Goal: Understand process/instructions: Learn how to perform a task or action

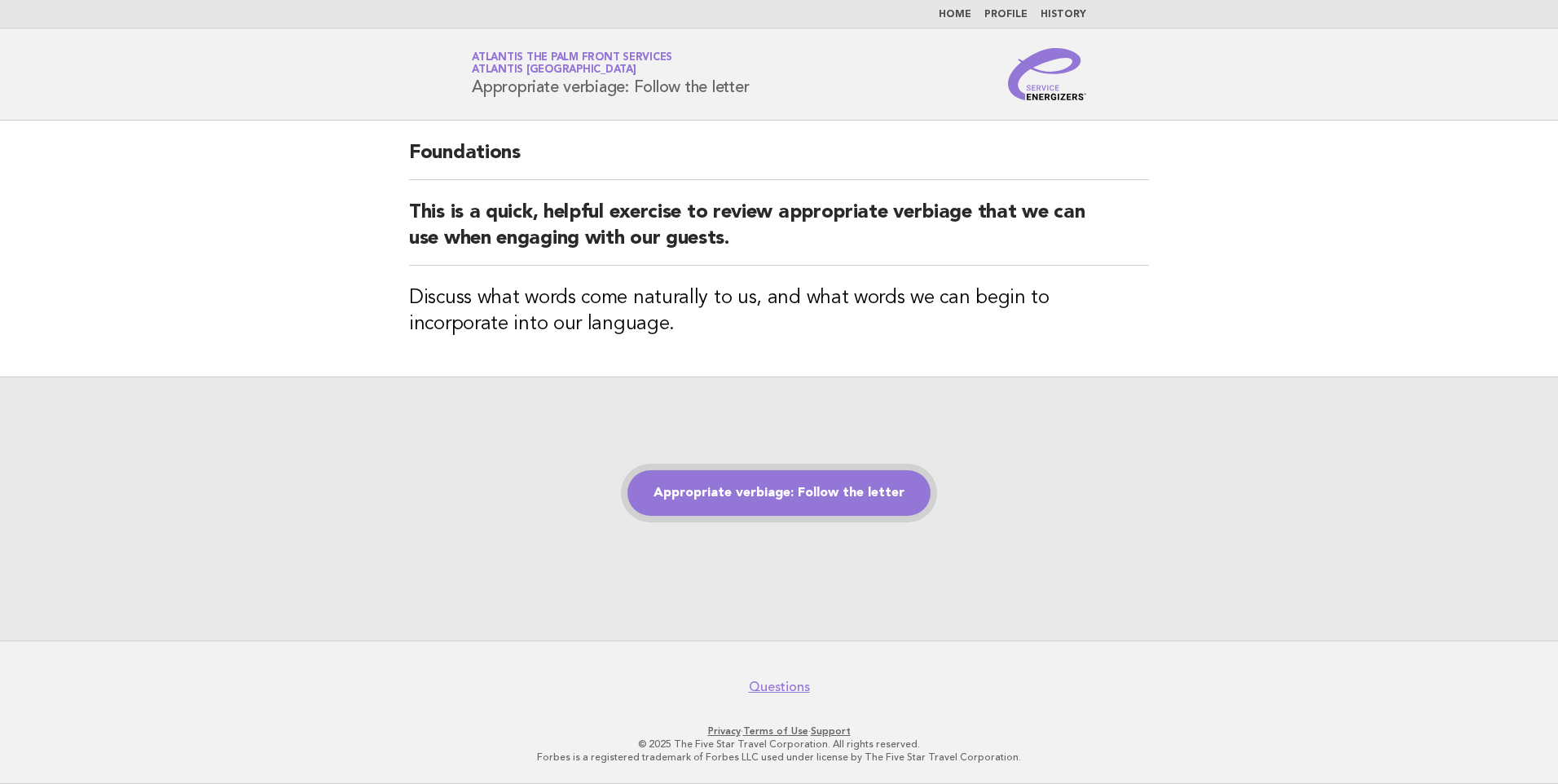
click at [740, 486] on link "Appropriate verbiage: Follow the letter" at bounding box center [779, 493] width 303 height 46
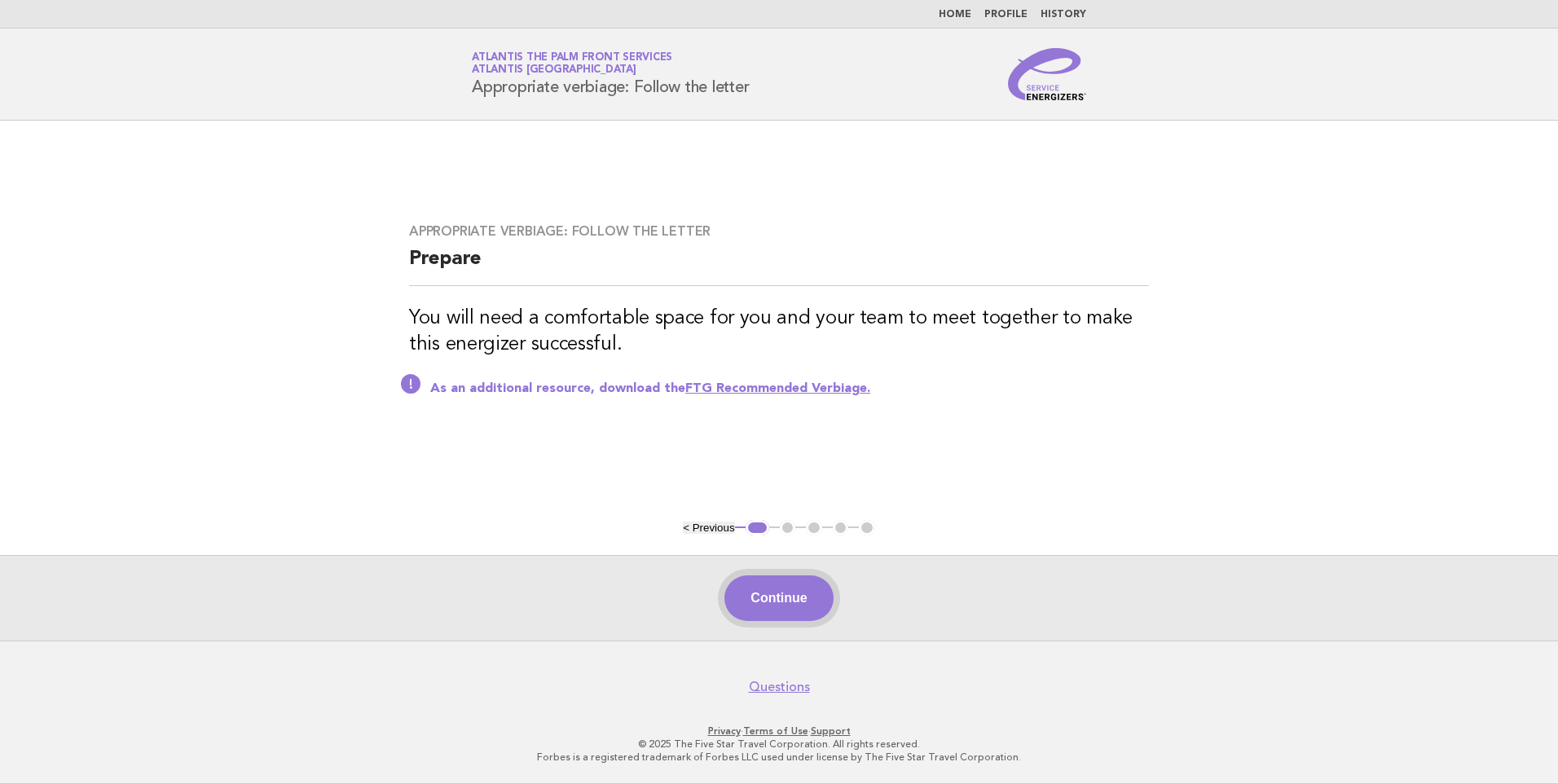
click at [785, 599] on button "Continue" at bounding box center [778, 598] width 108 height 46
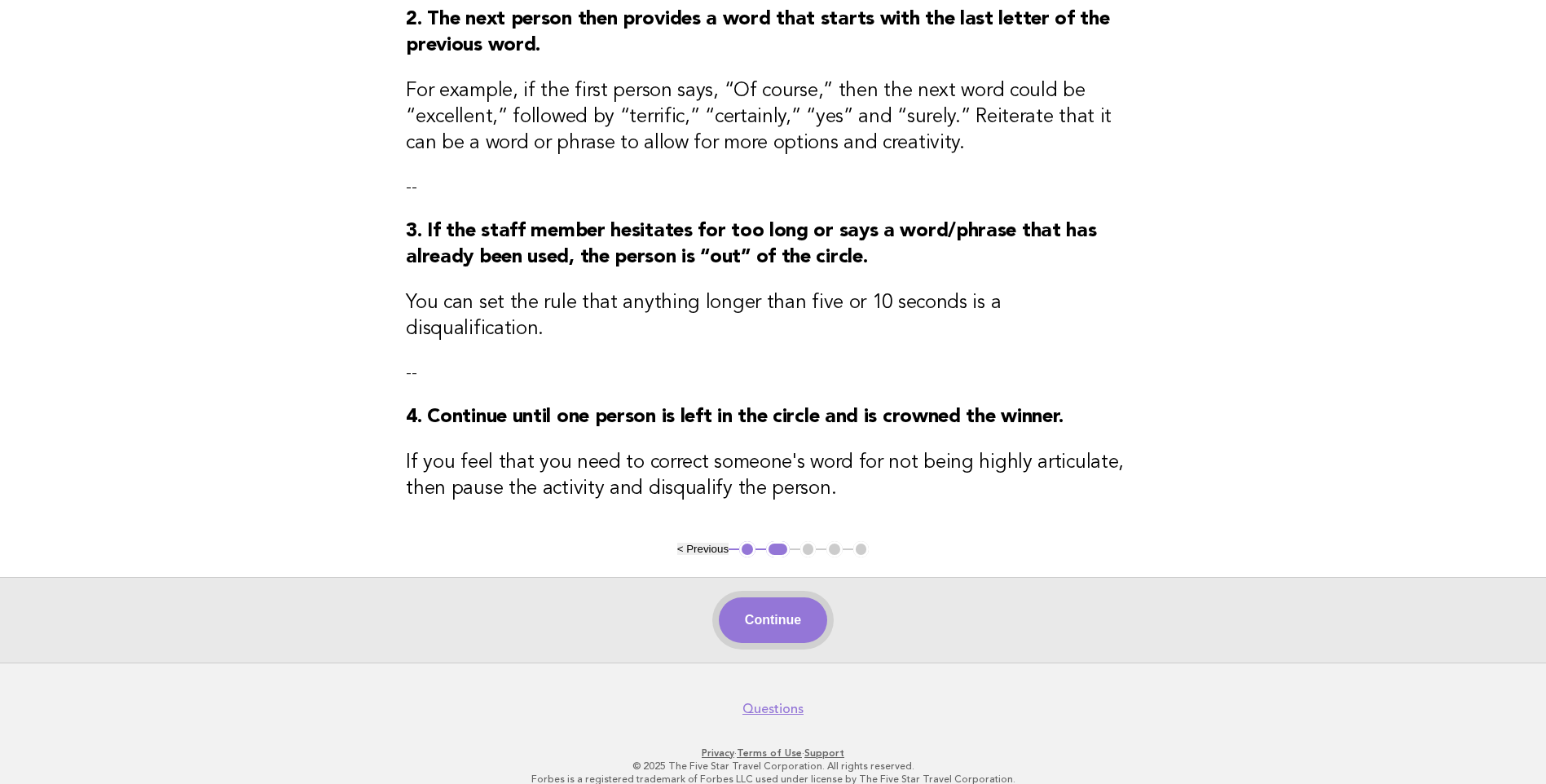
click at [786, 599] on button "Continue" at bounding box center [772, 620] width 108 height 46
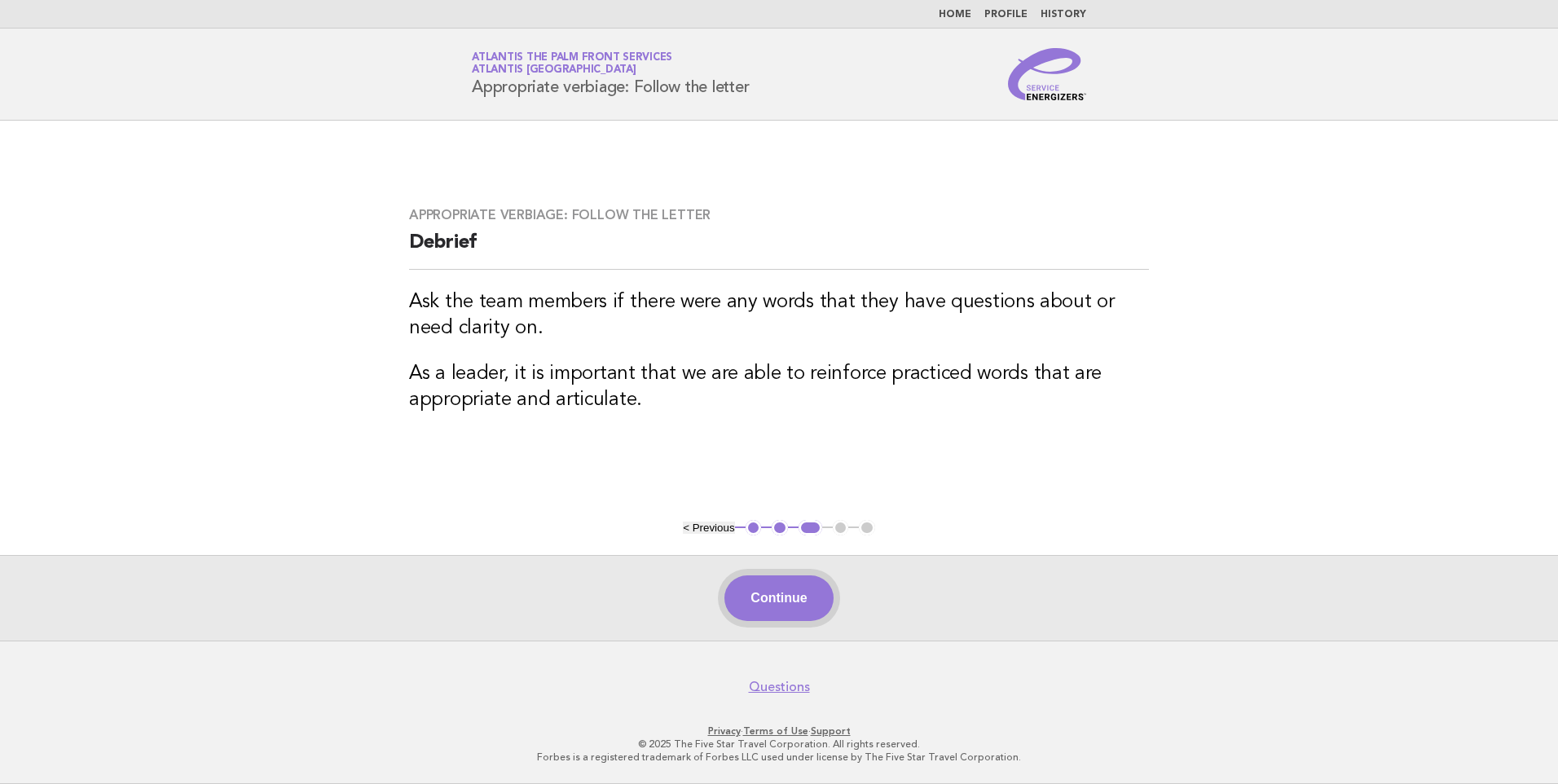
click at [775, 597] on button "Continue" at bounding box center [778, 598] width 108 height 46
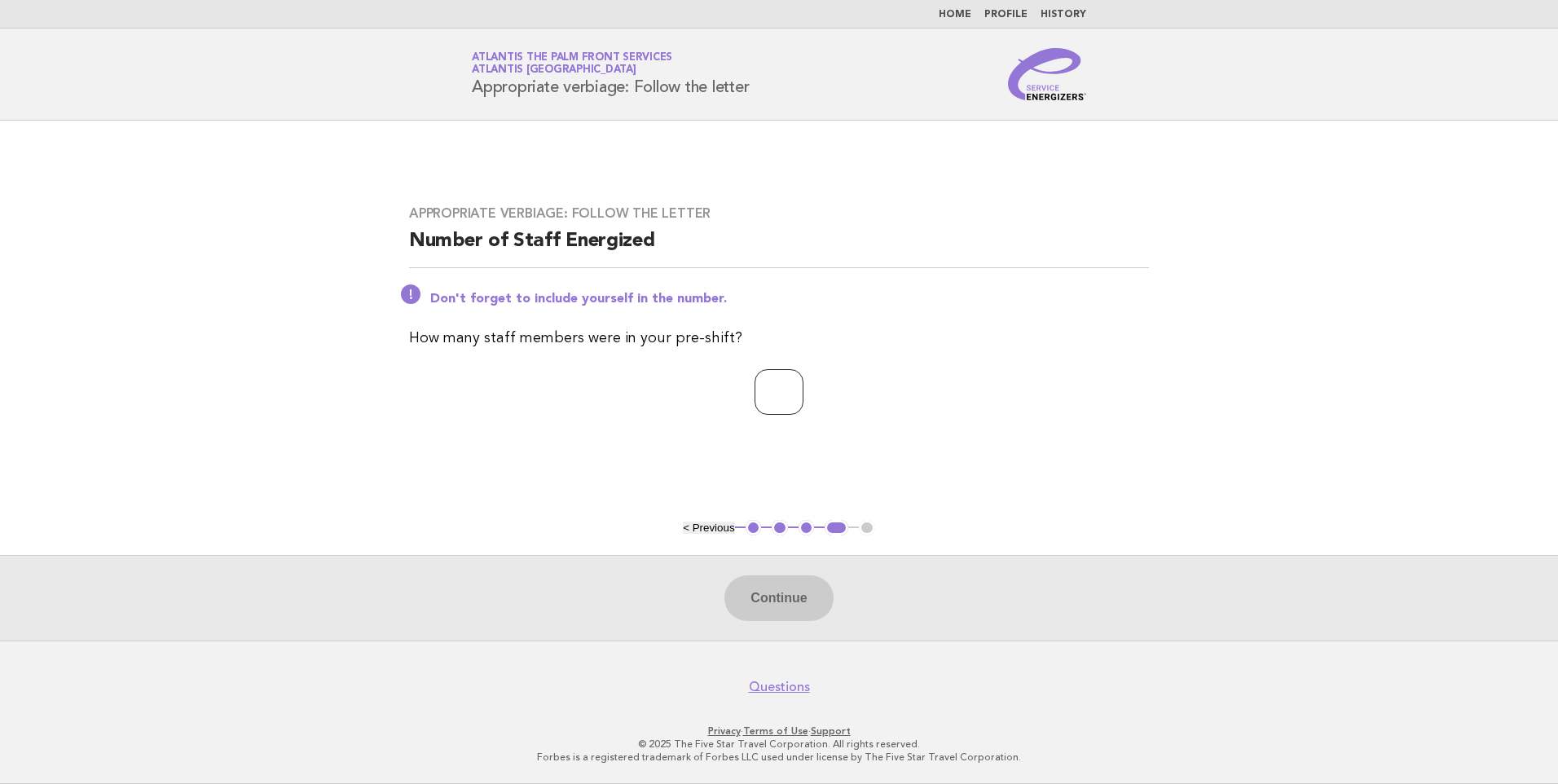
click at [776, 385] on input "number" at bounding box center [779, 392] width 49 height 46
type input "*"
click at [782, 594] on button "Continue" at bounding box center [778, 598] width 108 height 46
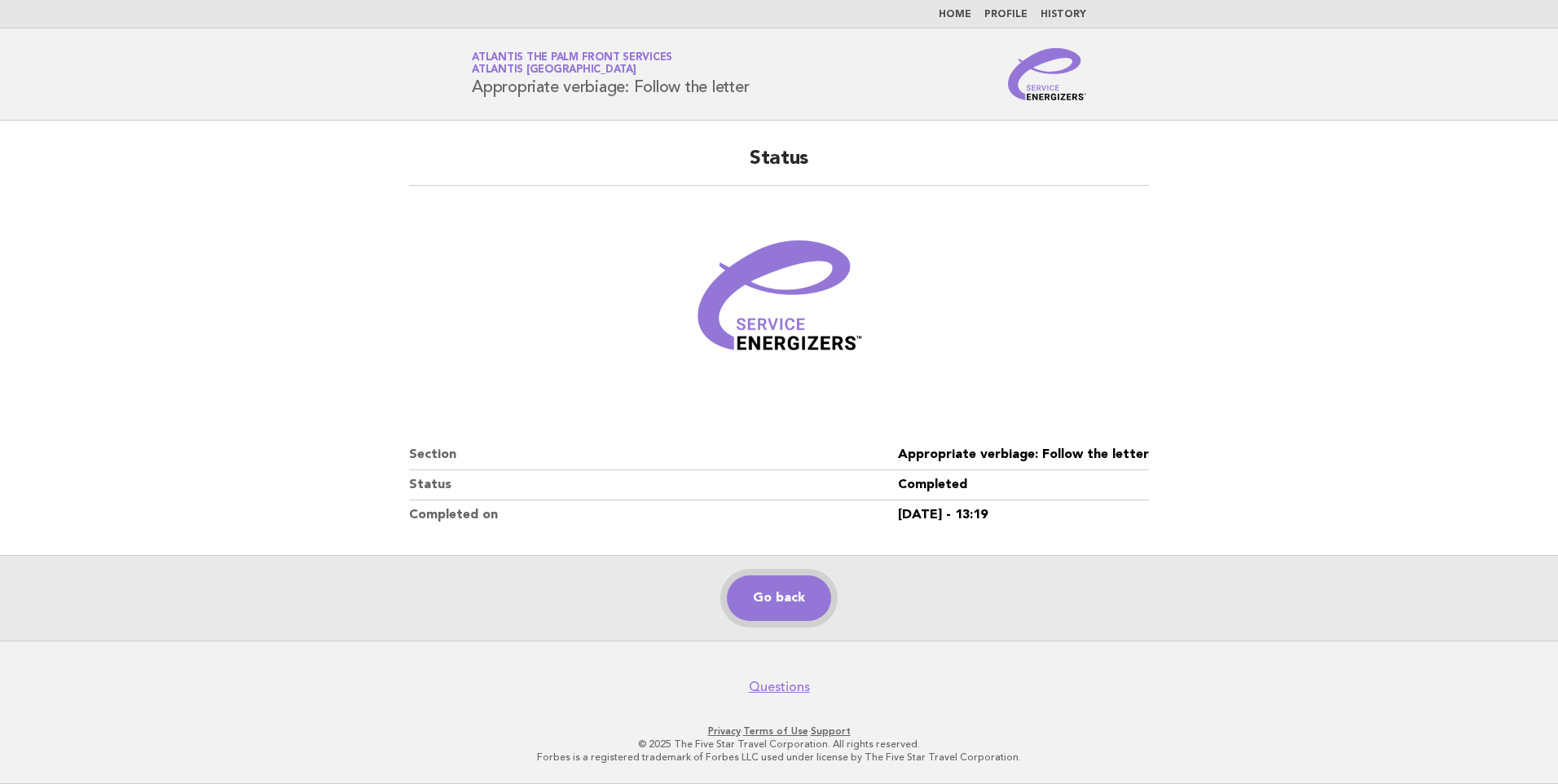
click at [778, 588] on link "Go back" at bounding box center [779, 598] width 105 height 46
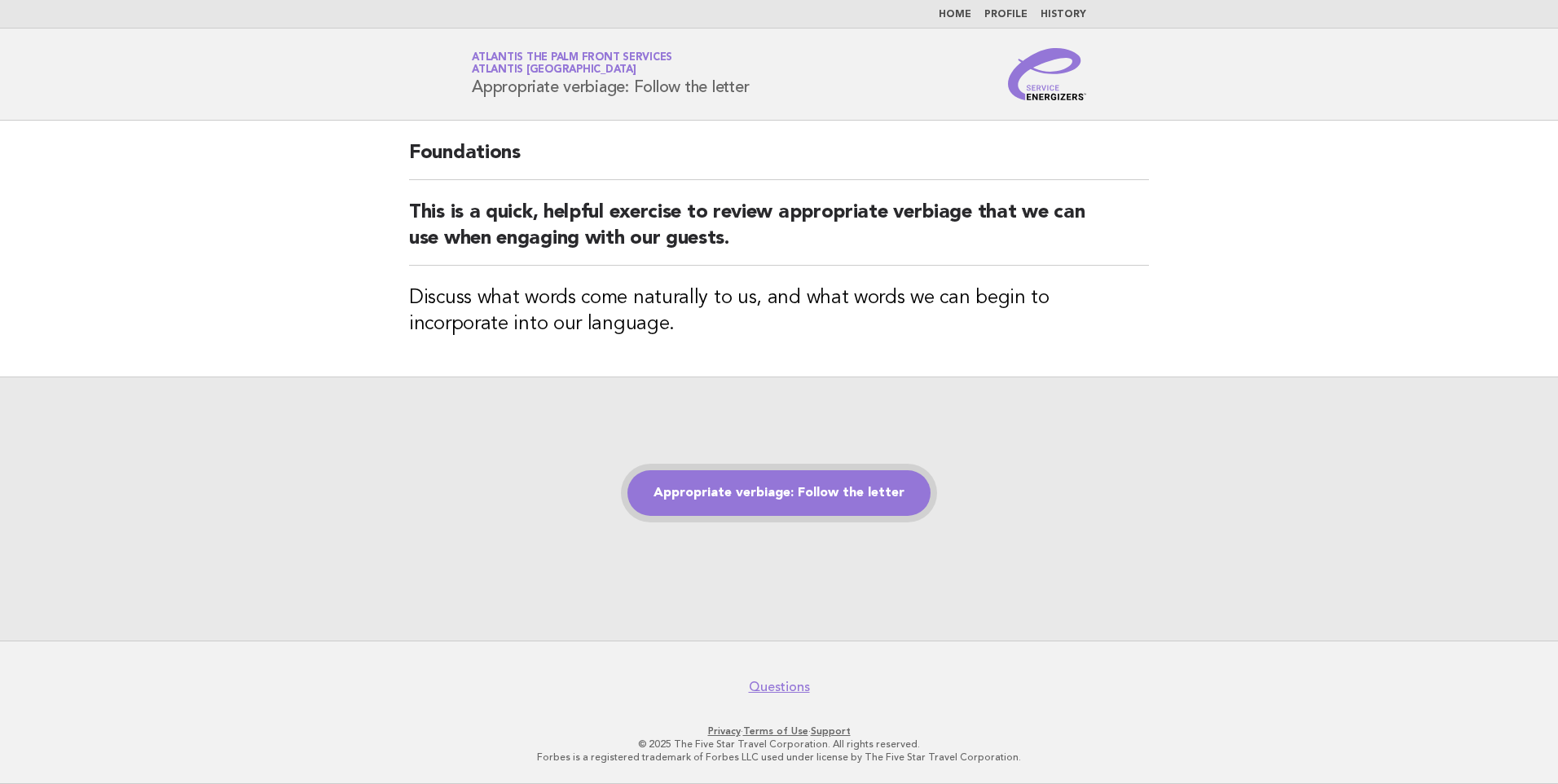
click at [739, 497] on link "Appropriate verbiage: Follow the letter" at bounding box center [779, 493] width 303 height 46
click at [773, 488] on link "Appropriate verbiage: Follow the letter" at bounding box center [779, 493] width 303 height 46
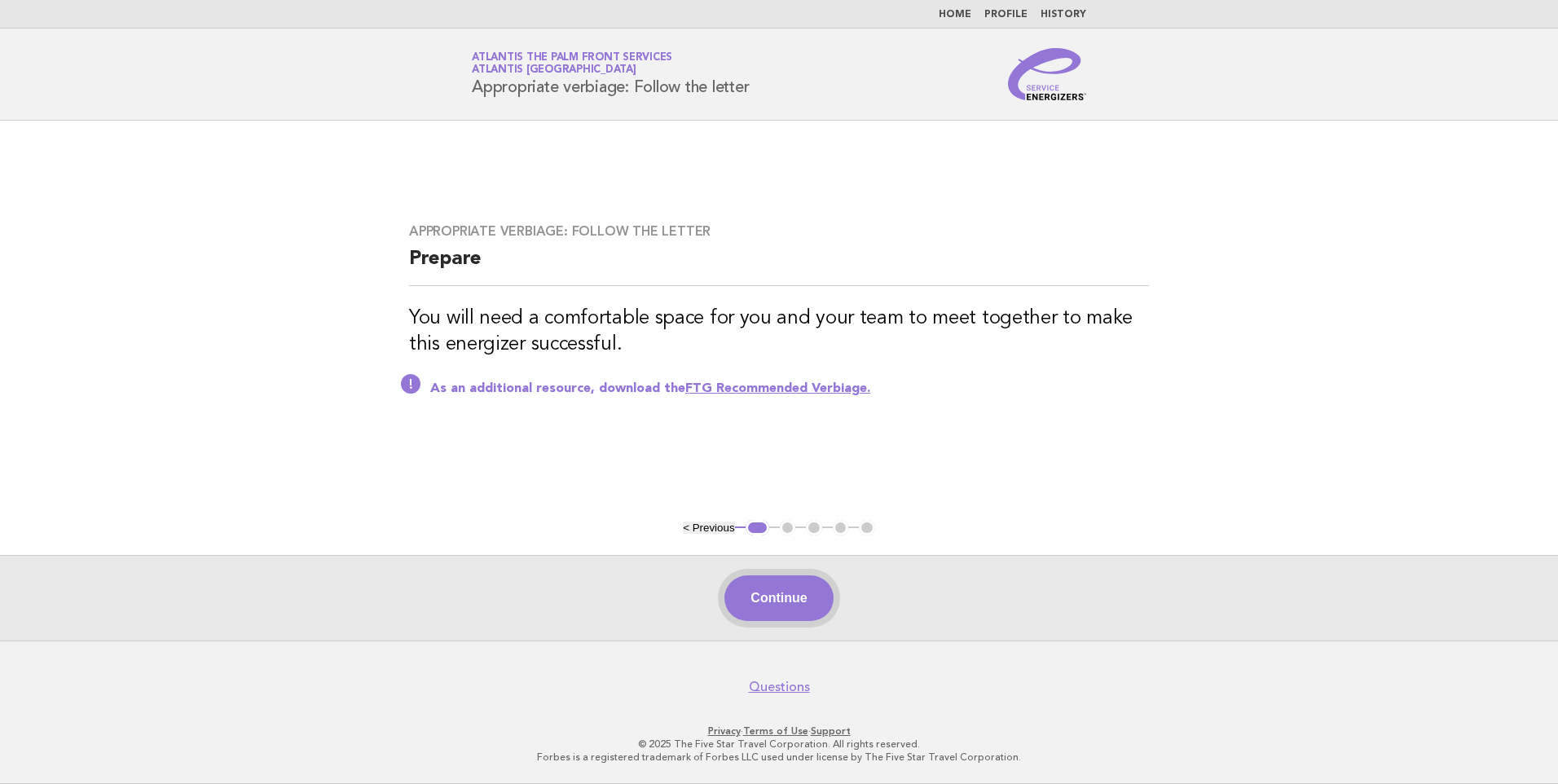
click at [772, 597] on button "Continue" at bounding box center [778, 598] width 108 height 46
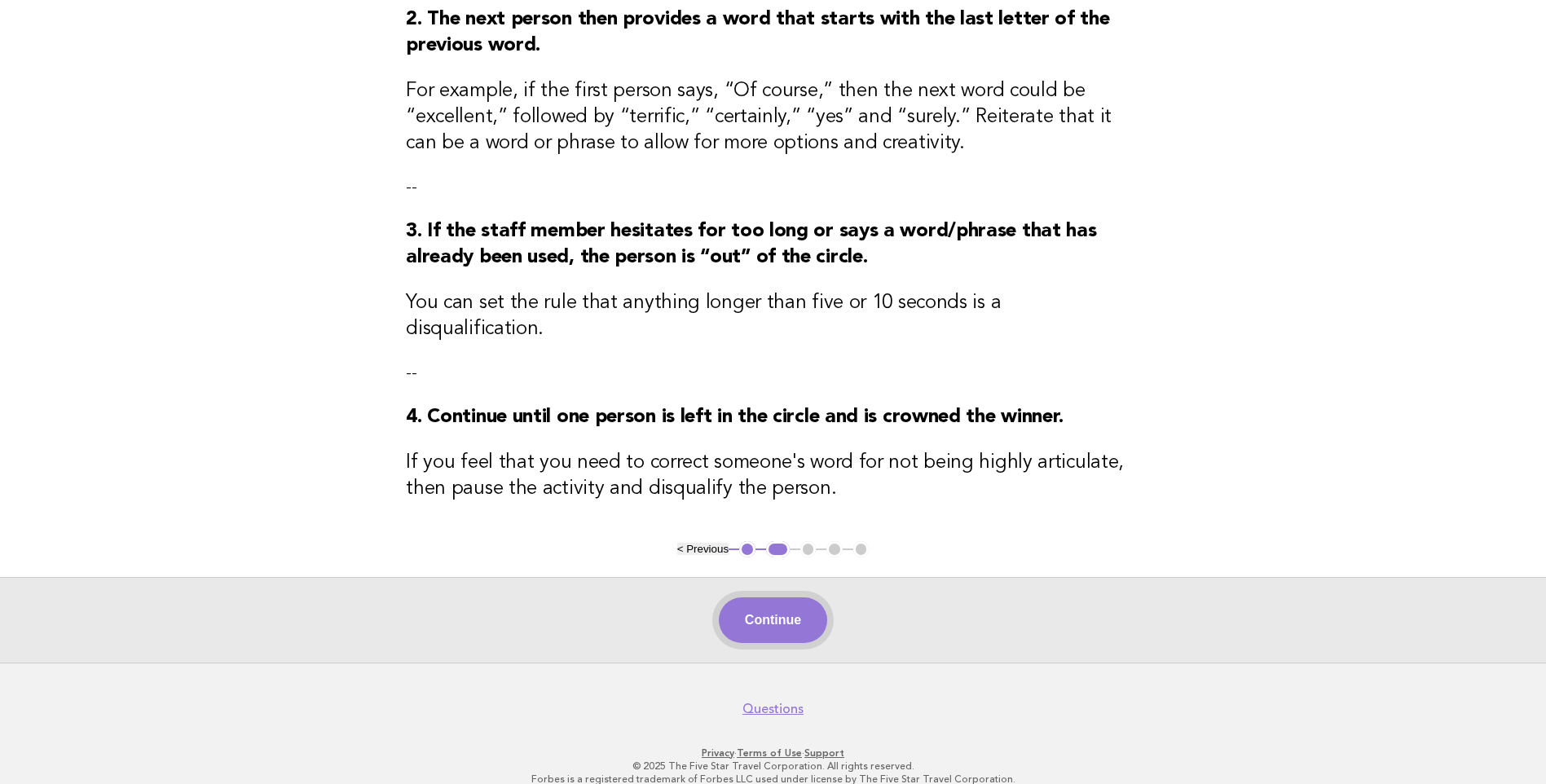
click at [784, 597] on button "Continue" at bounding box center [772, 620] width 108 height 46
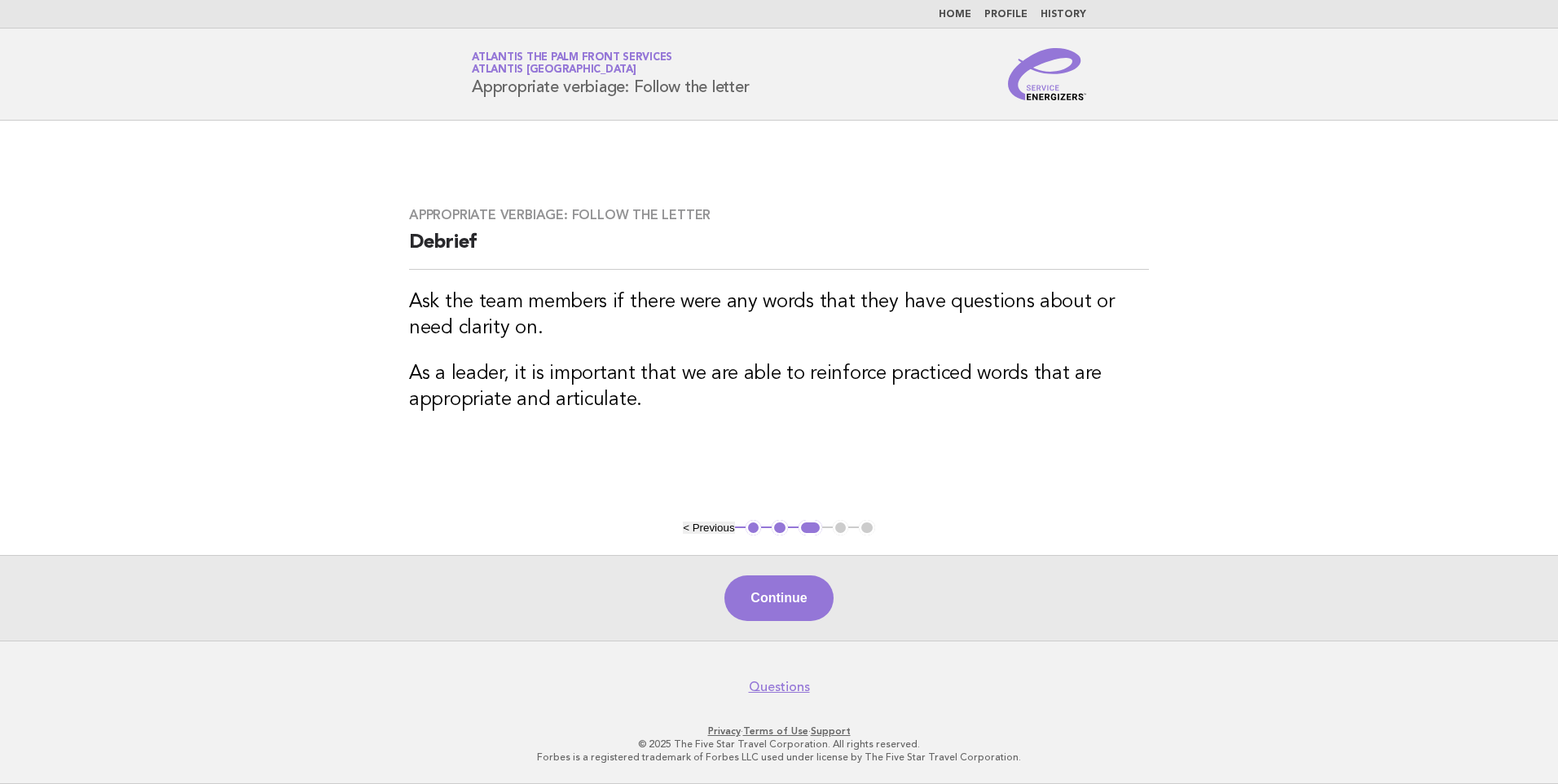
drag, startPoint x: 812, startPoint y: 593, endPoint x: 794, endPoint y: 561, distance: 36.7
click at [810, 593] on button "Continue" at bounding box center [778, 598] width 108 height 46
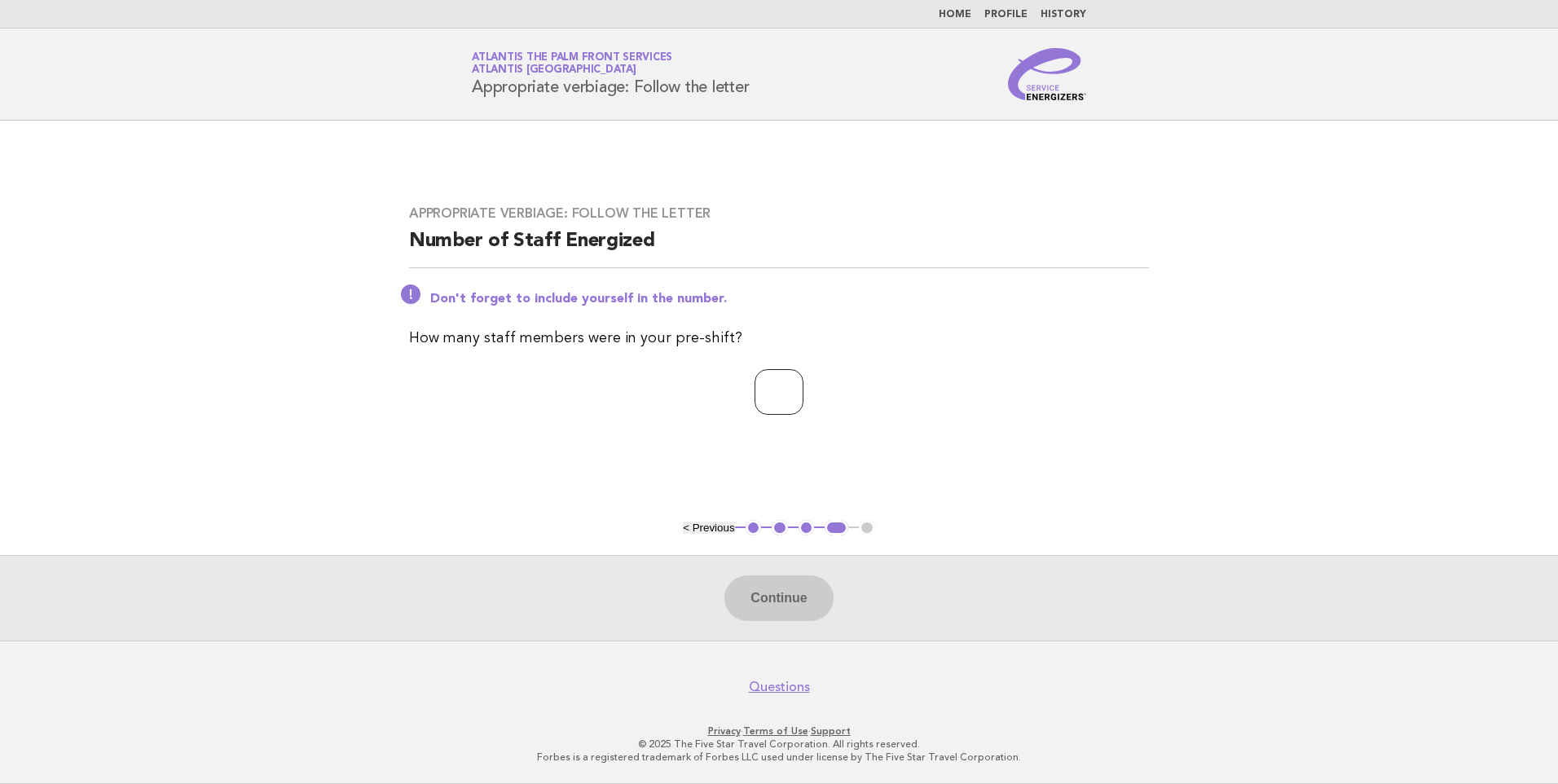
click at [773, 399] on input "number" at bounding box center [779, 392] width 49 height 46
type input "*"
click at [768, 605] on button "Continue" at bounding box center [778, 598] width 108 height 46
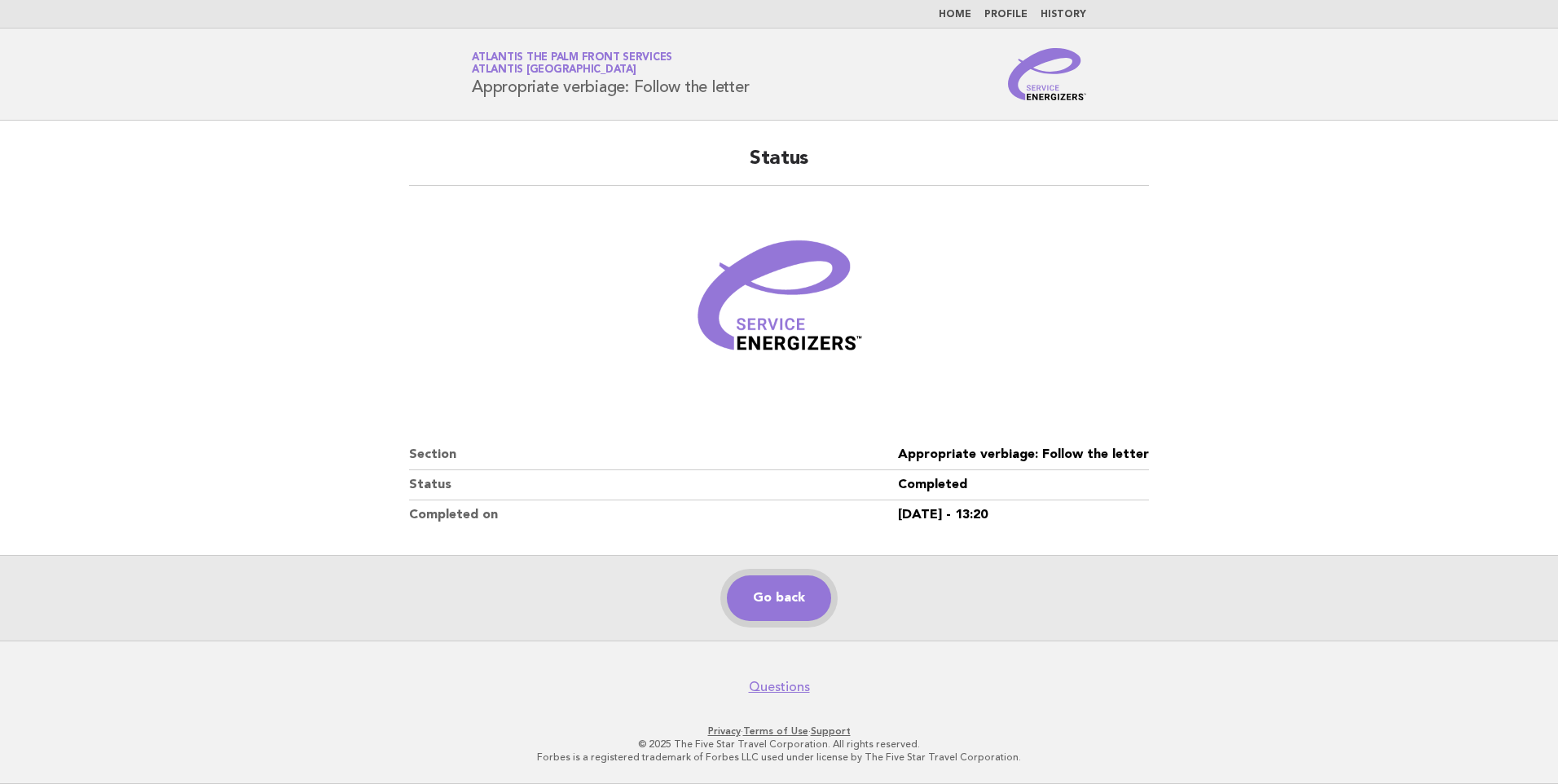
click at [775, 596] on link "Go back" at bounding box center [779, 598] width 105 height 46
